Goal: Information Seeking & Learning: Check status

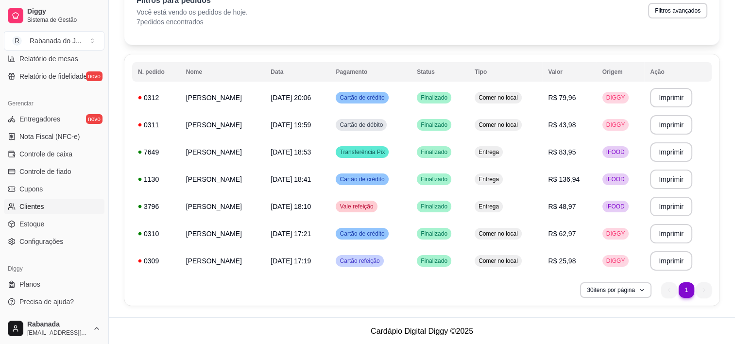
scroll to position [57, 0]
click at [60, 155] on span "Controle de caixa" at bounding box center [45, 154] width 53 height 10
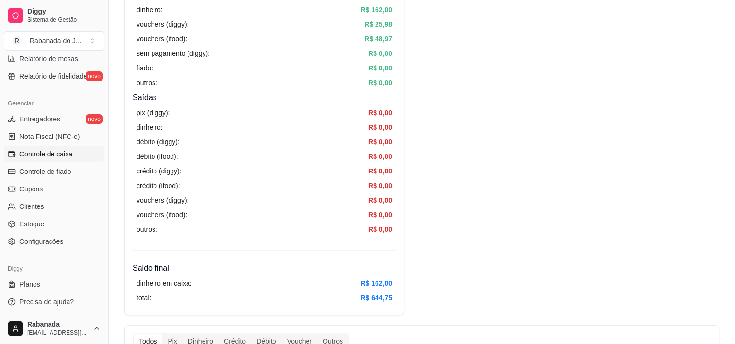
scroll to position [194, 0]
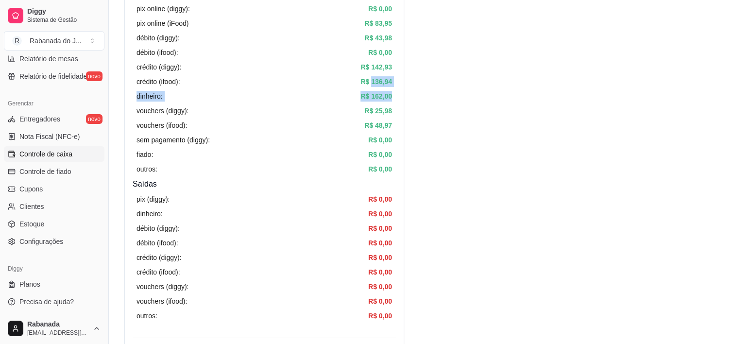
drag, startPoint x: 371, startPoint y: 81, endPoint x: 395, endPoint y: 88, distance: 24.4
click at [395, 88] on div "pix (diggy): R$ 0,00 pix online (diggy): R$ 0,00 pix online (iFood) R$ 83,95 dé…" at bounding box center [264, 81] width 263 height 193
click at [393, 84] on div "pix (diggy): R$ 0,00 pix online (diggy): R$ 0,00 pix online (iFood) R$ 83,95 dé…" at bounding box center [264, 81] width 263 height 193
click at [397, 86] on div "Resumo Adicionar entrada/saída Data de abertura: [DATE] 16:29 Saldo inícial Din…" at bounding box center [264, 145] width 280 height 514
click at [385, 80] on article "R$ 136,94" at bounding box center [377, 81] width 32 height 11
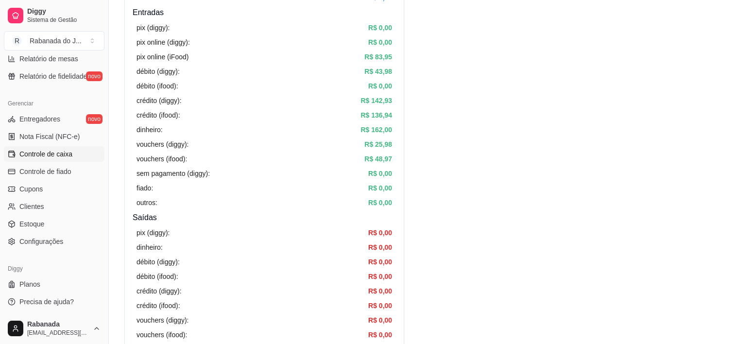
scroll to position [146, 0]
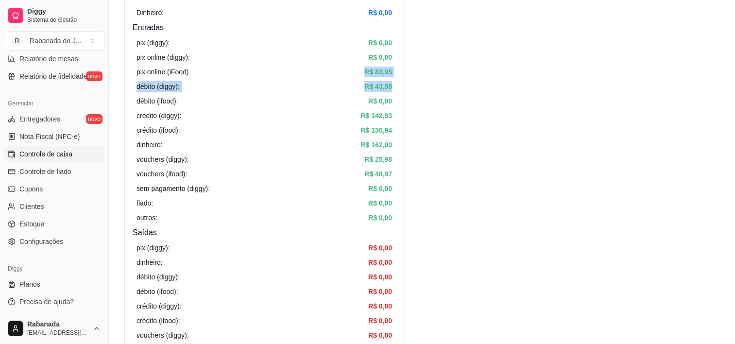
drag, startPoint x: 363, startPoint y: 69, endPoint x: 391, endPoint y: 84, distance: 30.9
click at [391, 84] on div "pix (diggy): R$ 0,00 pix online (diggy): R$ 0,00 pix online (iFood) R$ 83,95 dé…" at bounding box center [264, 130] width 263 height 193
click at [393, 84] on div "pix (diggy): R$ 0,00 pix online (diggy): R$ 0,00 pix online (iFood) R$ 83,95 dé…" at bounding box center [264, 130] width 263 height 193
click at [400, 103] on div "Resumo Adicionar entrada/saída Data de abertura: [DATE] 16:29 Saldo inícial Din…" at bounding box center [264, 194] width 280 height 514
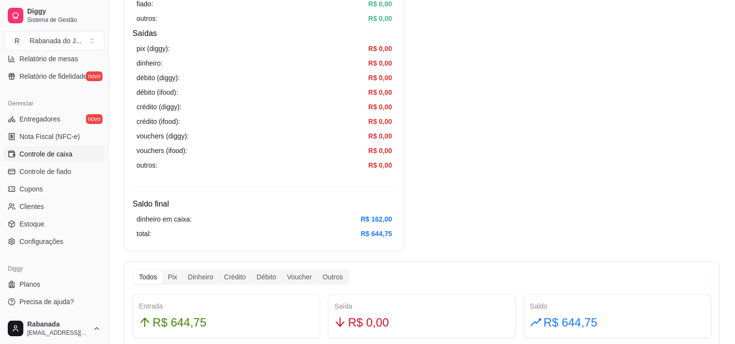
scroll to position [389, 0]
